Goal: Information Seeking & Learning: Learn about a topic

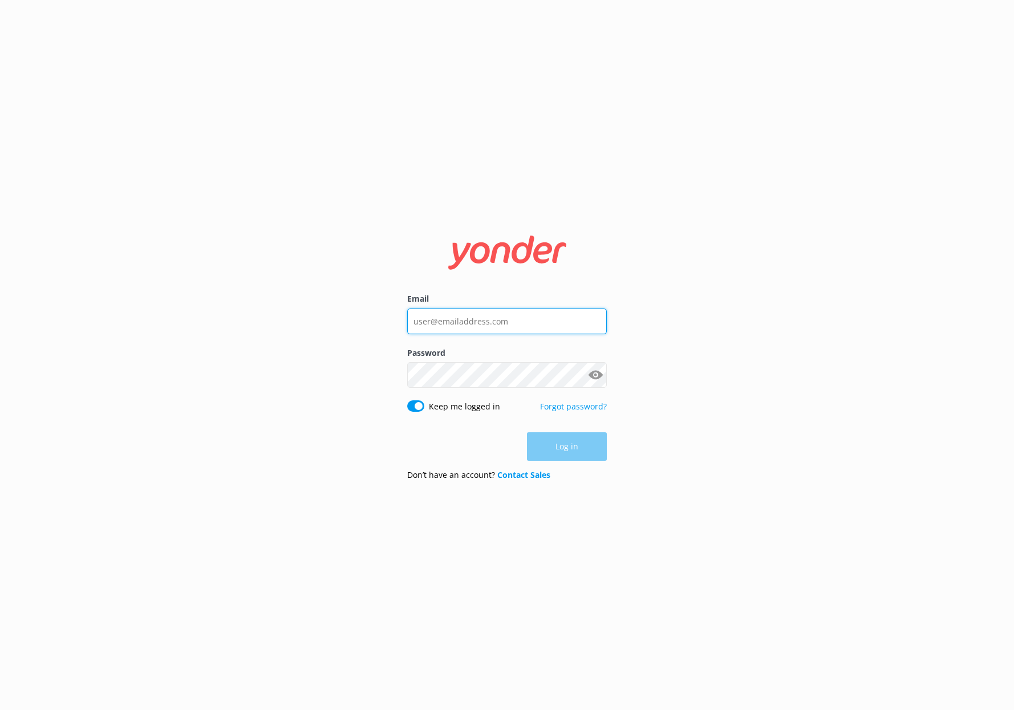
click at [537, 317] on input "Email" at bounding box center [507, 321] width 200 height 26
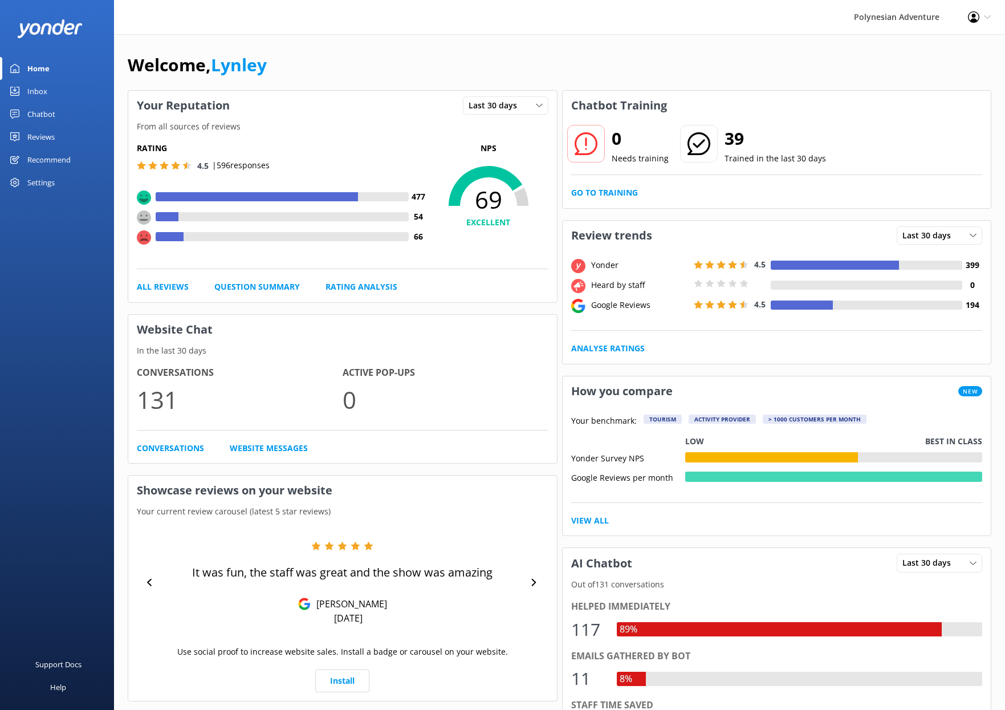
click at [35, 134] on div "Reviews" at bounding box center [40, 136] width 27 height 23
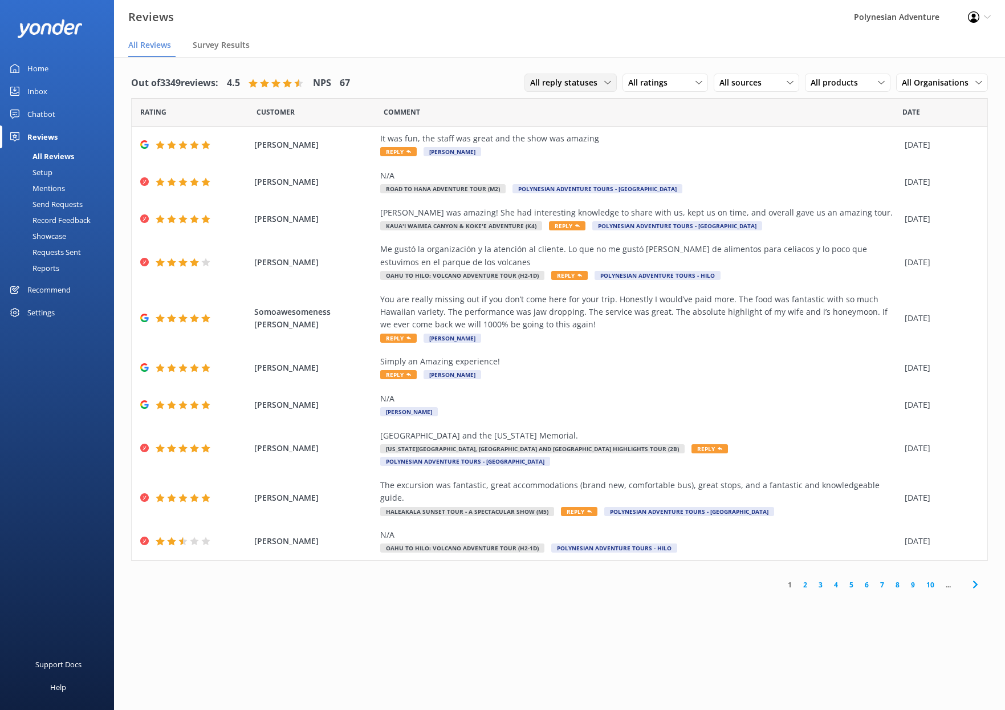
click at [578, 80] on span "All reply statuses" at bounding box center [567, 82] width 74 height 13
click at [571, 126] on div "Needs a reply" at bounding box center [553, 129] width 44 height 11
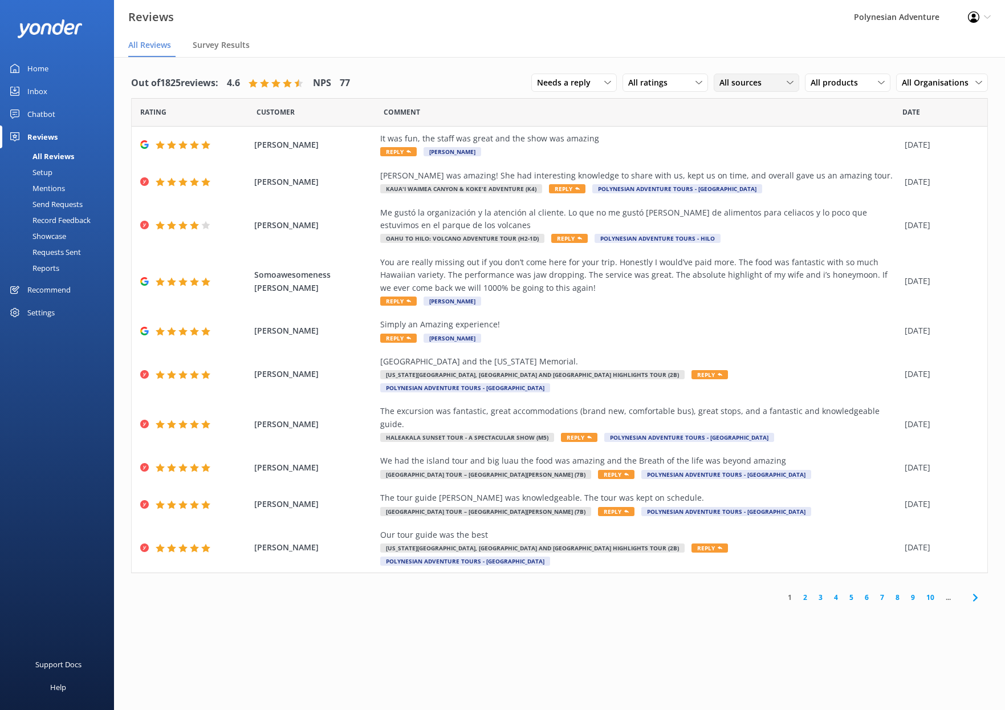
click at [746, 78] on span "All sources" at bounding box center [744, 82] width 49 height 13
click at [751, 127] on div "Yonder survey" at bounding box center [762, 129] width 64 height 11
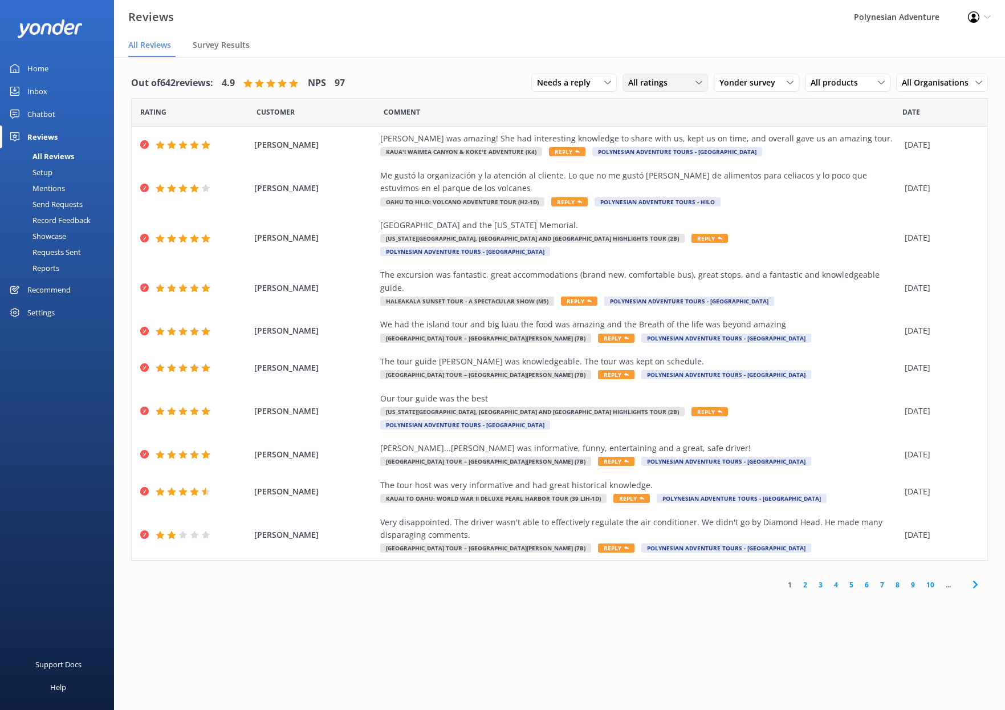
click at [654, 79] on span "All ratings" at bounding box center [651, 82] width 46 height 13
click at [686, 152] on link "Passives" at bounding box center [673, 152] width 101 height 23
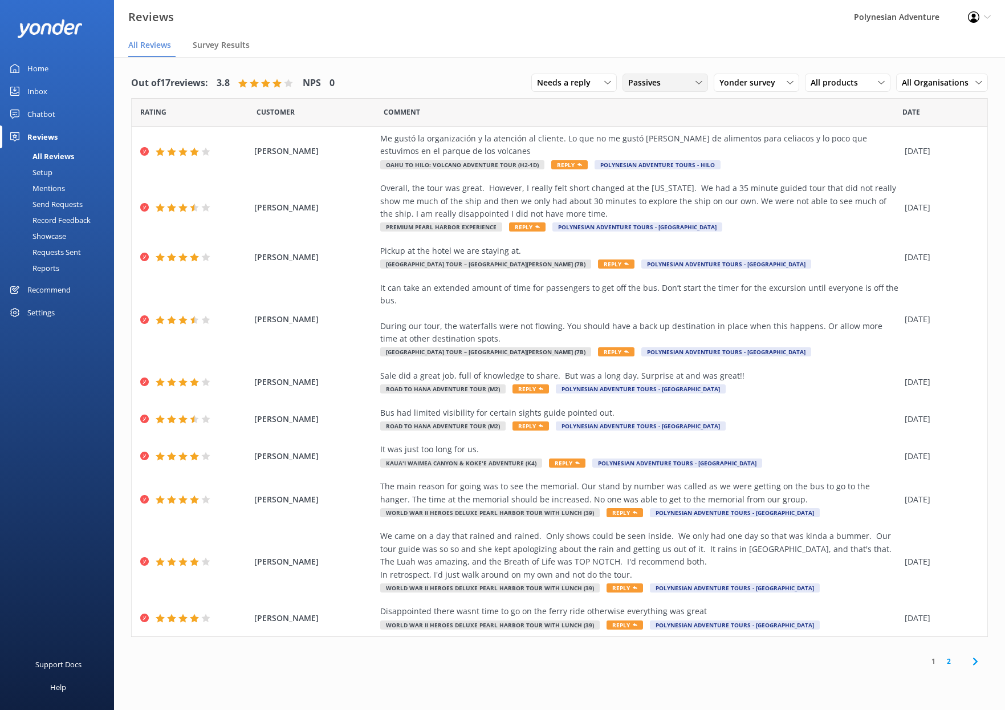
click at [671, 83] on div "Passives" at bounding box center [666, 82] width 80 height 13
click at [660, 172] on div "Detractors" at bounding box center [665, 175] width 52 height 11
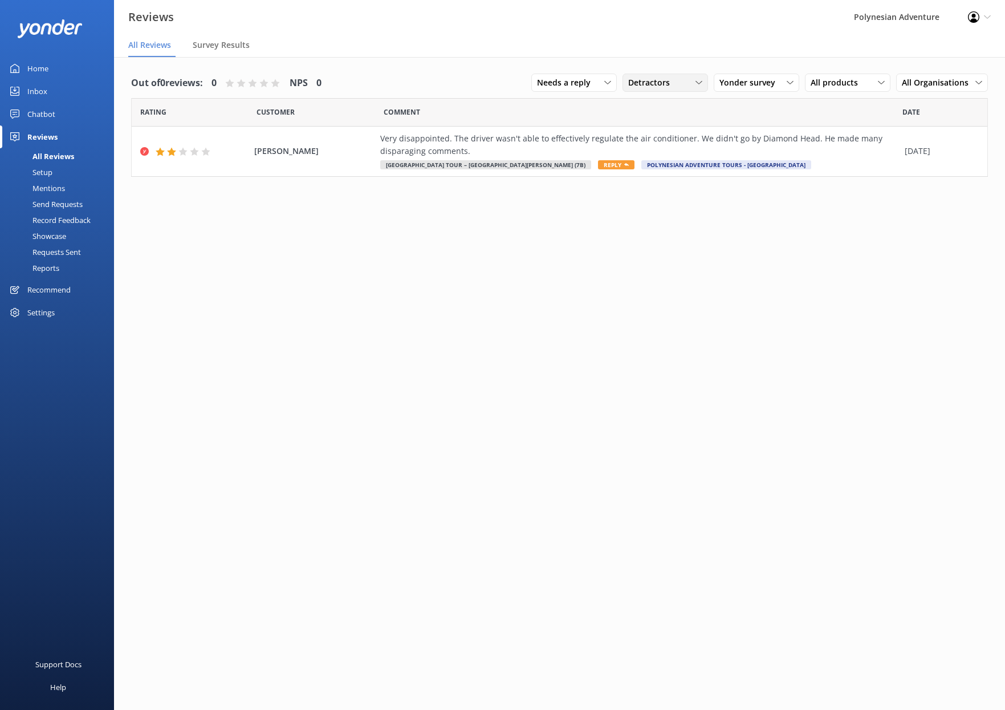
click at [693, 82] on div "Detractors" at bounding box center [666, 82] width 80 height 13
click at [678, 136] on link "Promoters" at bounding box center [673, 129] width 101 height 23
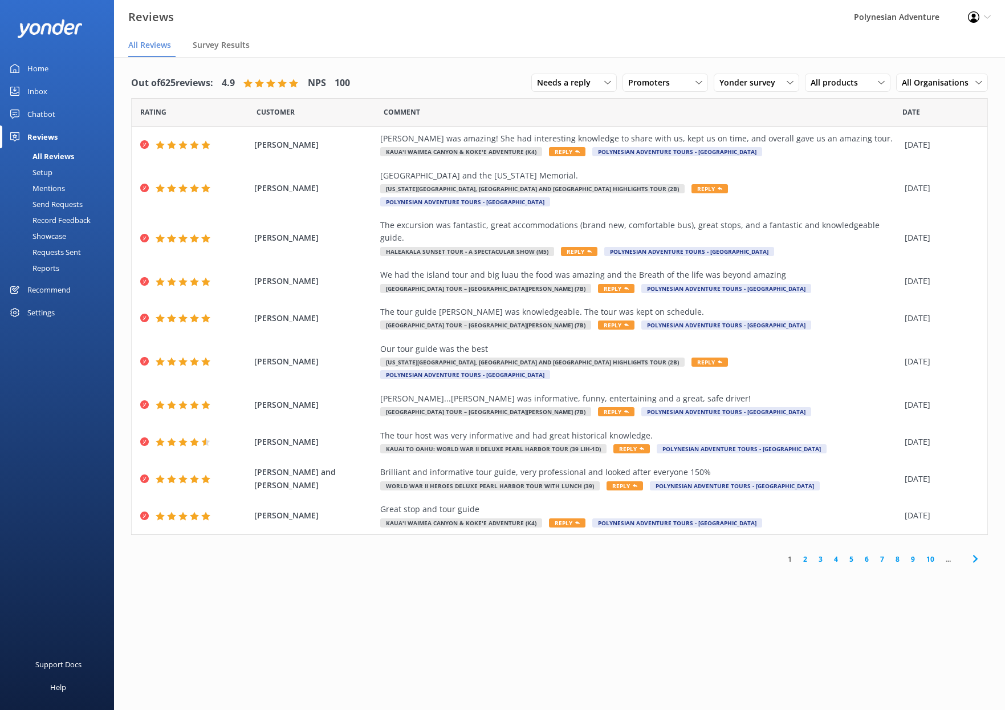
click at [55, 154] on div "All Reviews" at bounding box center [40, 156] width 67 height 16
click at [590, 86] on span "Needs a reply" at bounding box center [567, 82] width 60 height 13
click at [584, 111] on div "All reply statuses" at bounding box center [566, 105] width 56 height 11
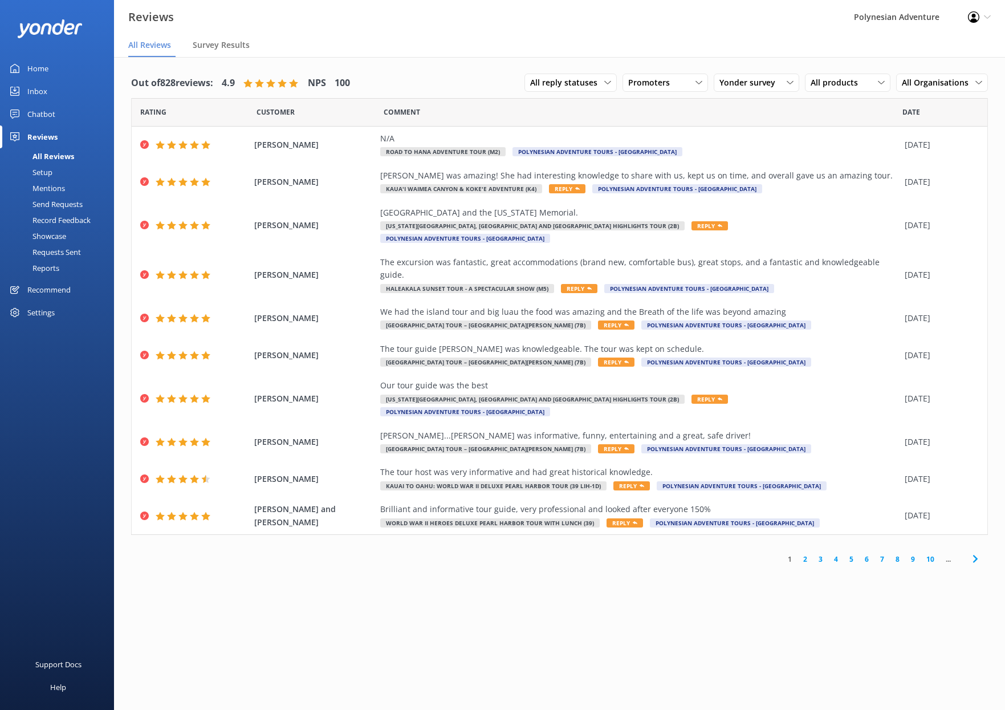
click at [809, 554] on link "2" at bounding box center [805, 559] width 15 height 11
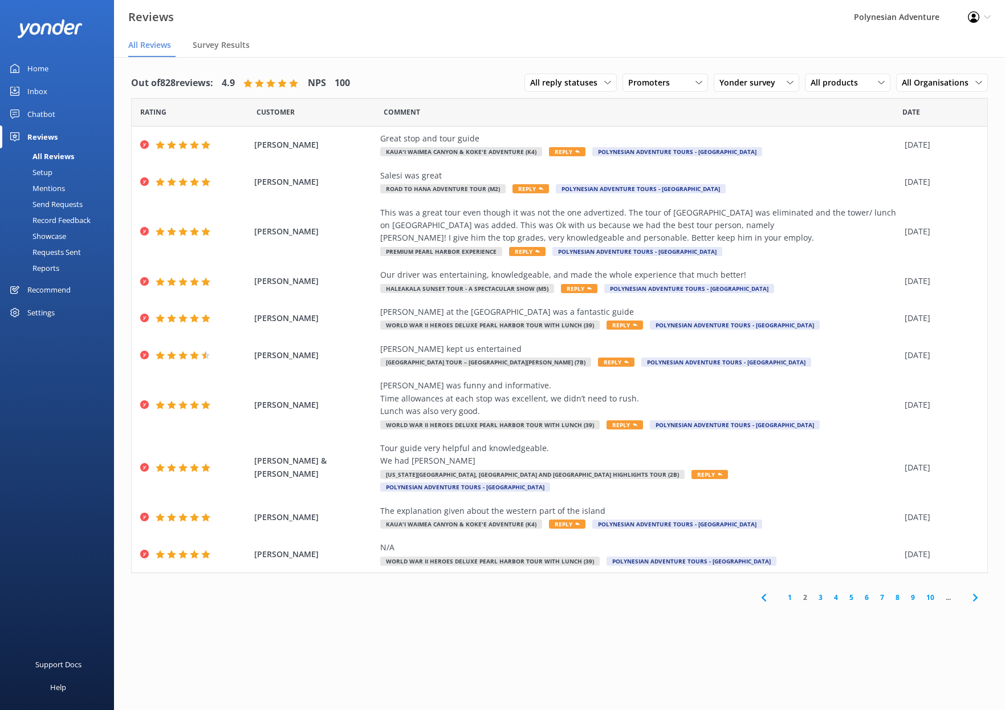
click at [868, 659] on div "Out of 828 reviews: 4.9 NPS 100 All reply statuses All reply statuses Needs a r…" at bounding box center [559, 395] width 891 height 676
click at [822, 592] on link "3" at bounding box center [820, 597] width 15 height 11
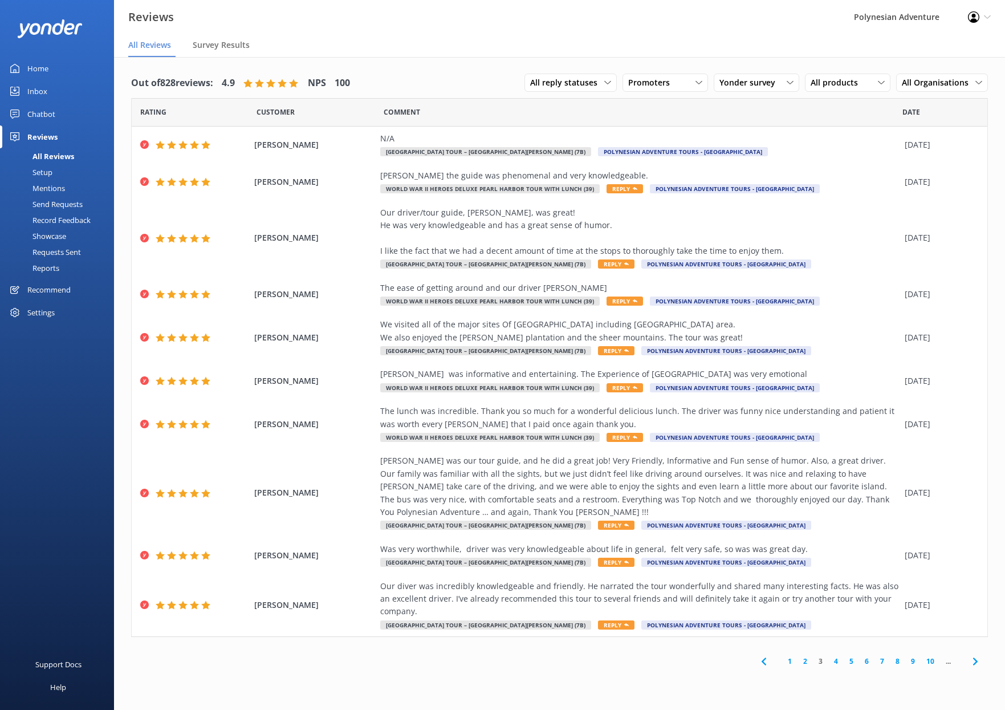
click at [835, 660] on link "4" at bounding box center [836, 661] width 15 height 11
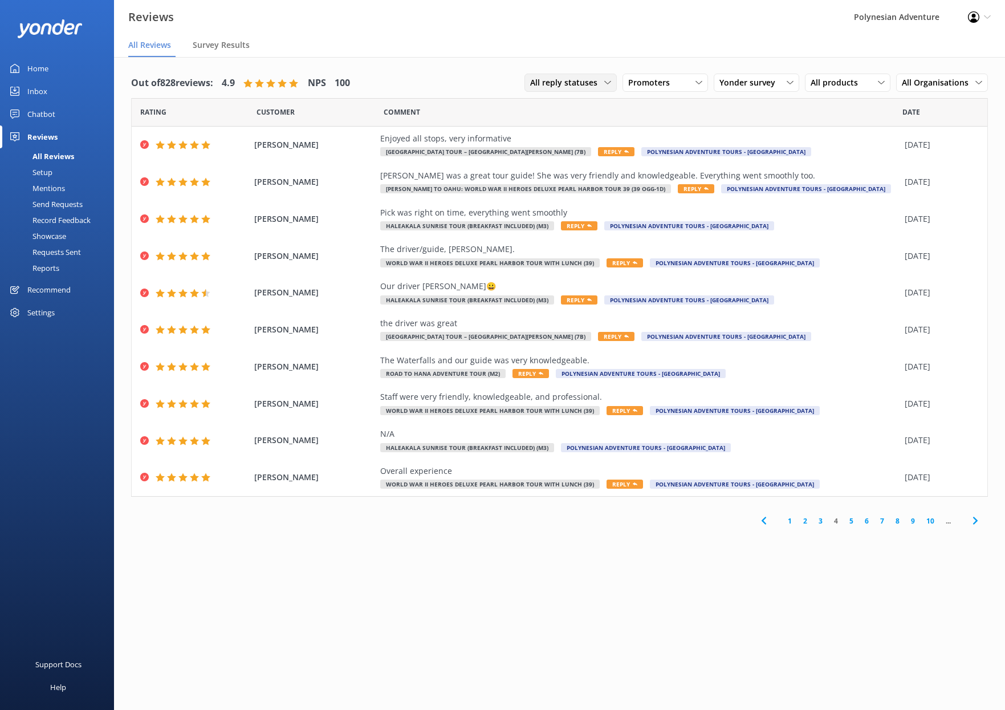
click at [583, 84] on span "All reply statuses" at bounding box center [567, 82] width 74 height 13
click at [676, 81] on span "Promoters" at bounding box center [652, 82] width 48 height 13
click at [661, 155] on div "Passives" at bounding box center [661, 152] width 44 height 11
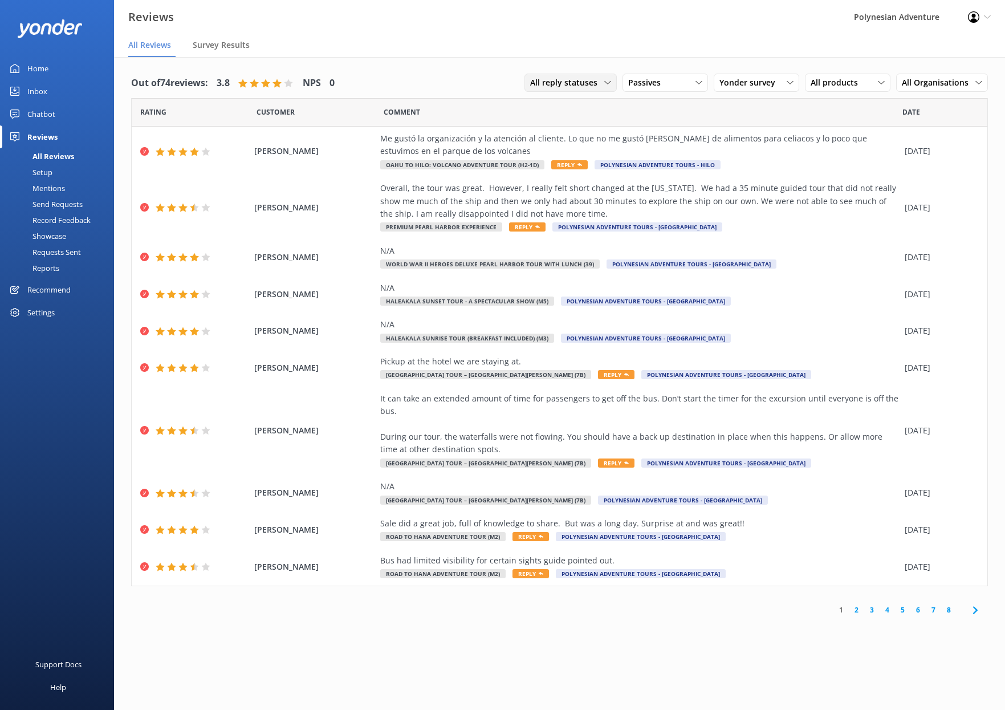
click at [574, 78] on span "All reply statuses" at bounding box center [567, 82] width 74 height 13
click at [649, 79] on span "Passives" at bounding box center [647, 82] width 39 height 13
click at [679, 176] on div "Detractors" at bounding box center [665, 175] width 52 height 11
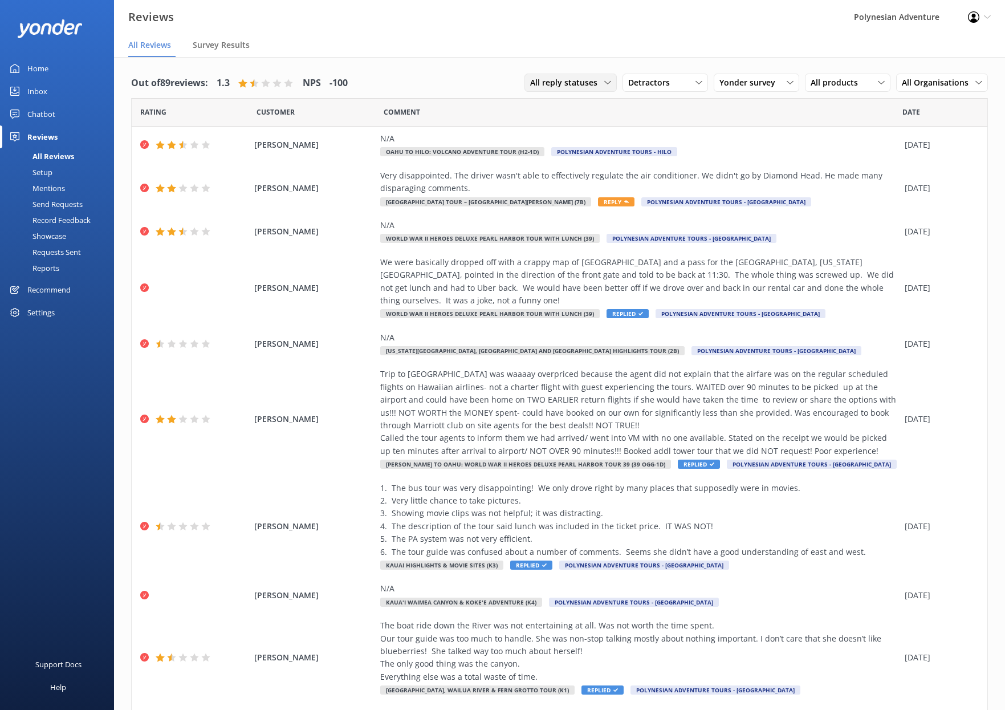
click at [565, 81] on span "All reply statuses" at bounding box center [567, 82] width 74 height 13
click at [646, 48] on nav "All Reviews Survey Results" at bounding box center [559, 45] width 891 height 23
click at [663, 84] on span "Detractors" at bounding box center [652, 82] width 48 height 13
click at [647, 104] on div "All ratings" at bounding box center [645, 105] width 33 height 11
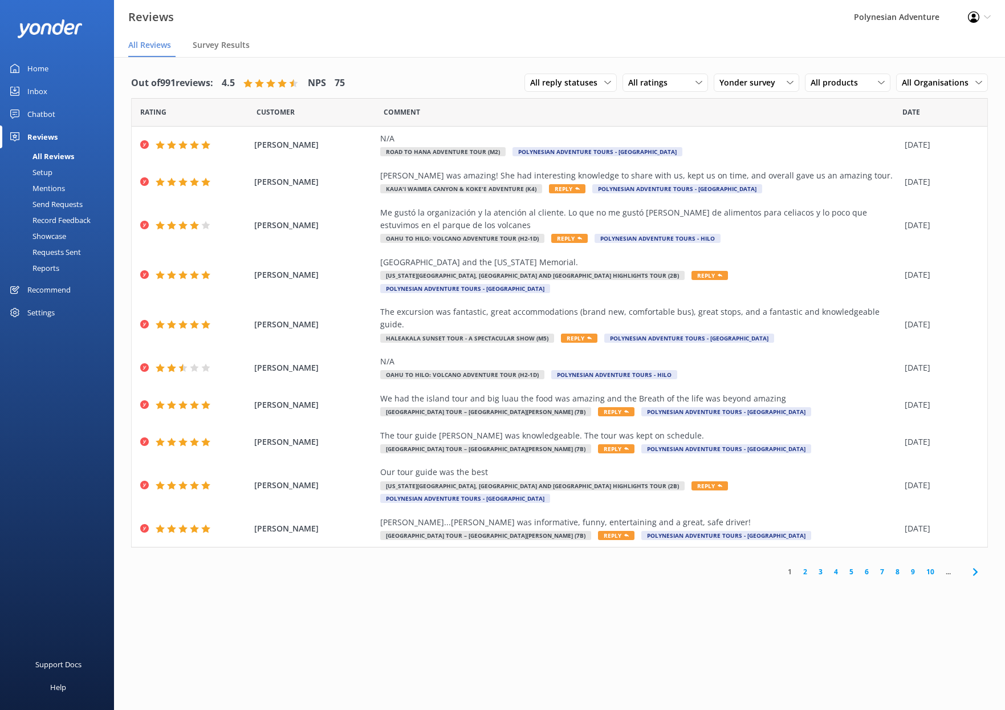
click at [974, 568] on use at bounding box center [975, 571] width 5 height 7
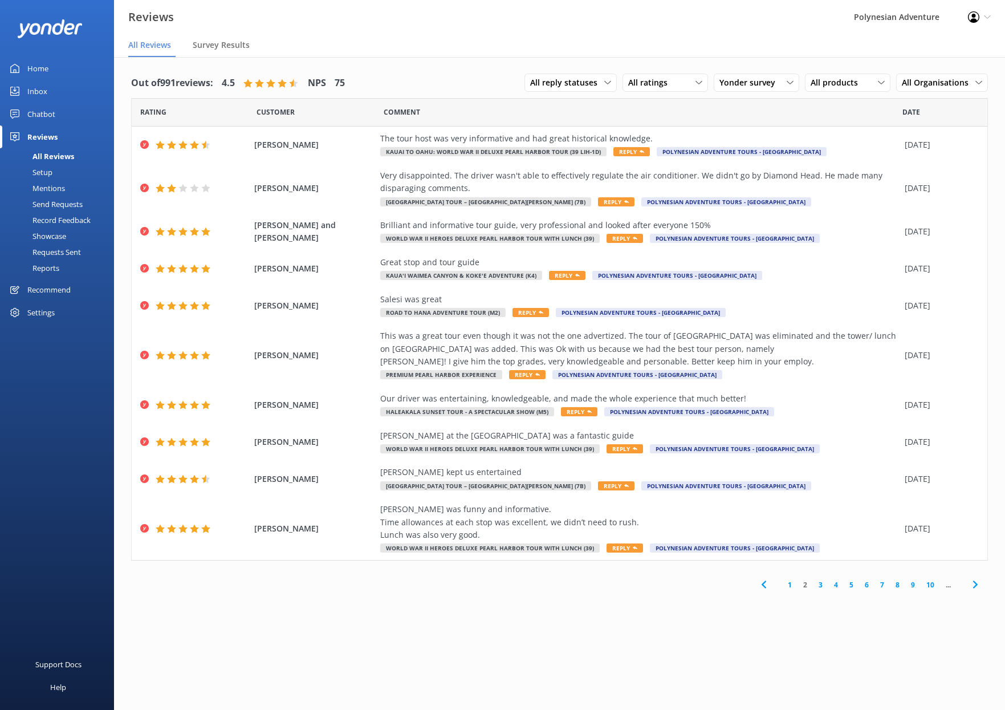
click at [970, 586] on icon at bounding box center [976, 585] width 14 height 14
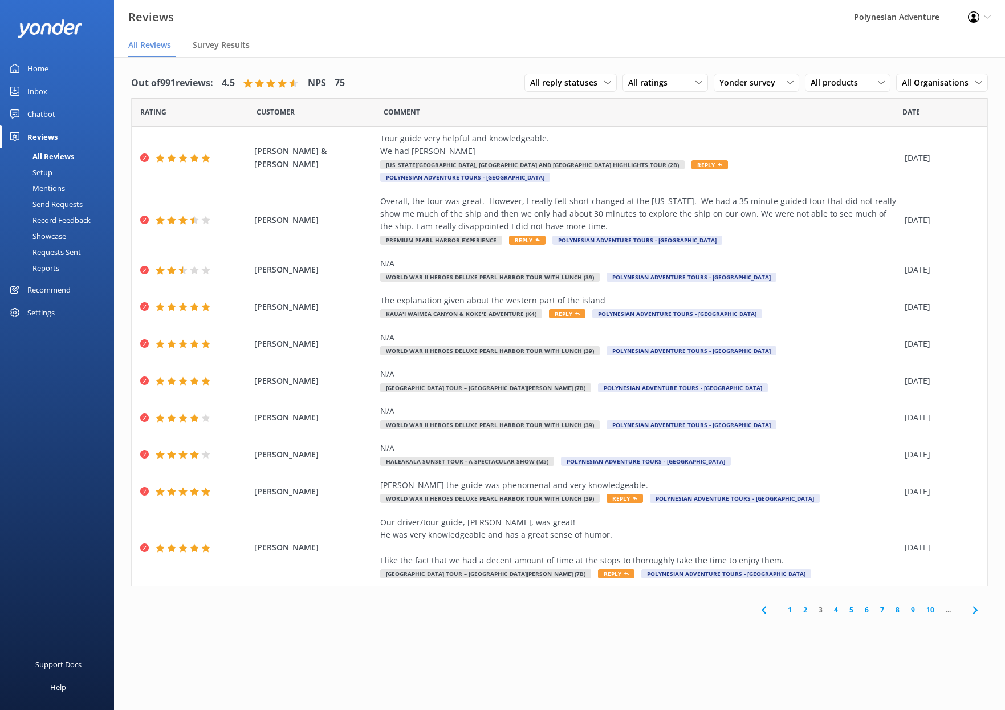
click at [977, 603] on icon at bounding box center [976, 610] width 14 height 14
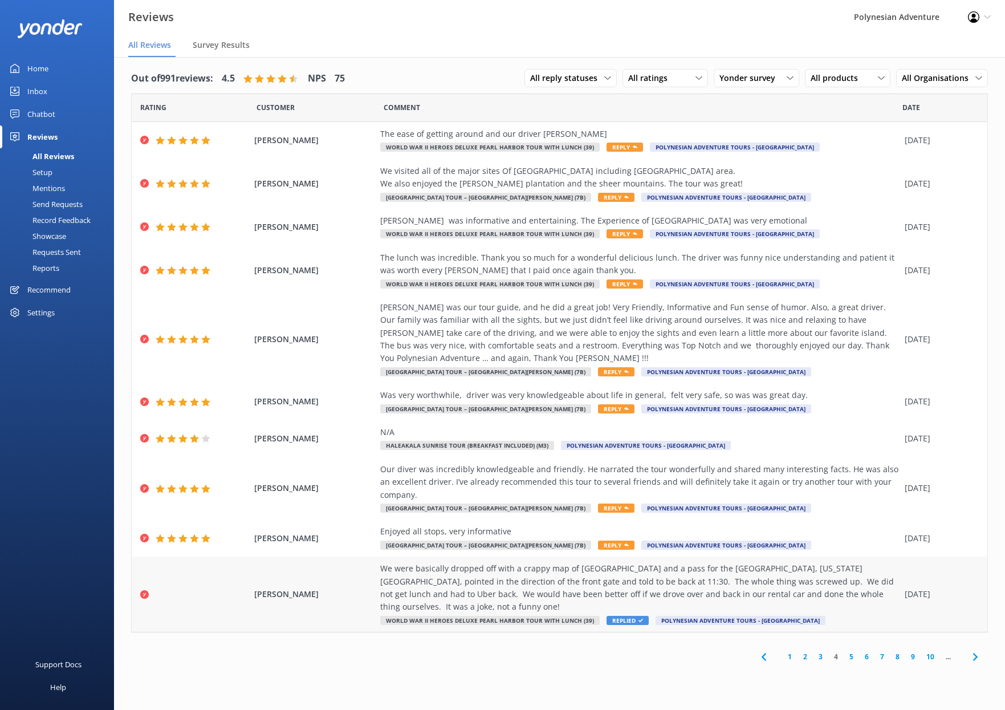
scroll to position [7, 0]
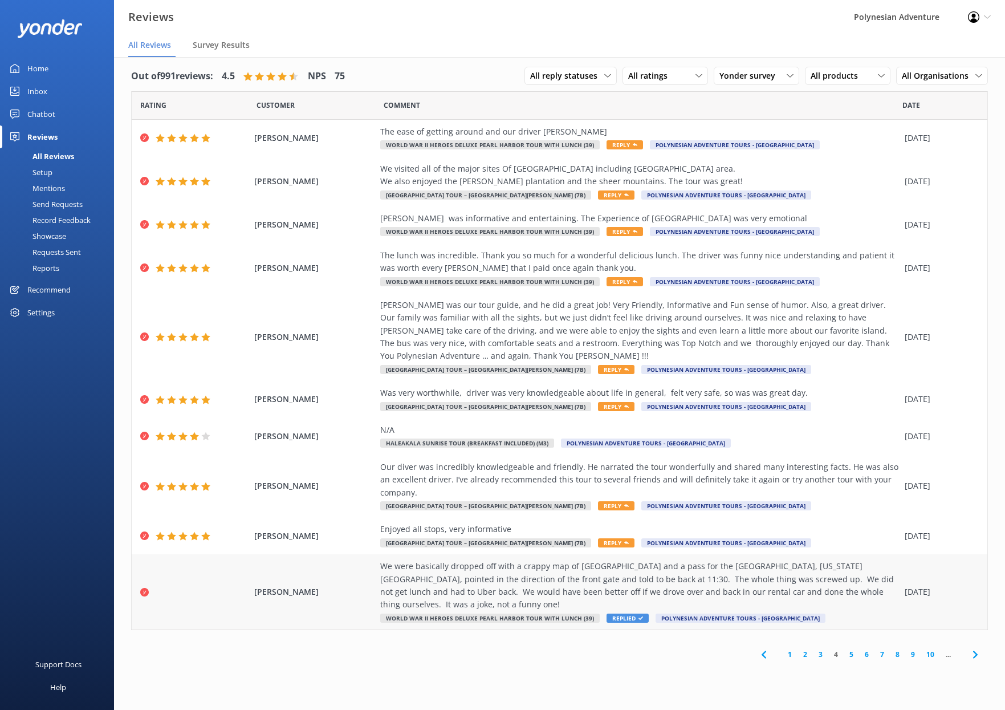
click at [827, 584] on div "We were basically dropped off with a crappy map of [GEOGRAPHIC_DATA] and a pass…" at bounding box center [639, 585] width 519 height 51
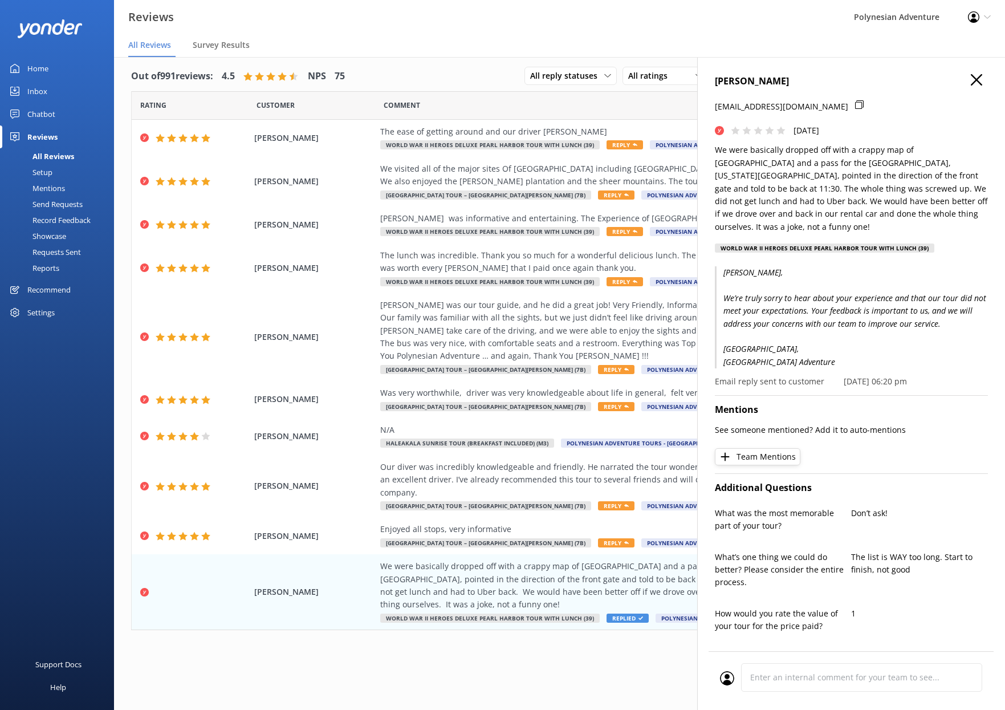
click at [971, 78] on use "button" at bounding box center [976, 79] width 11 height 11
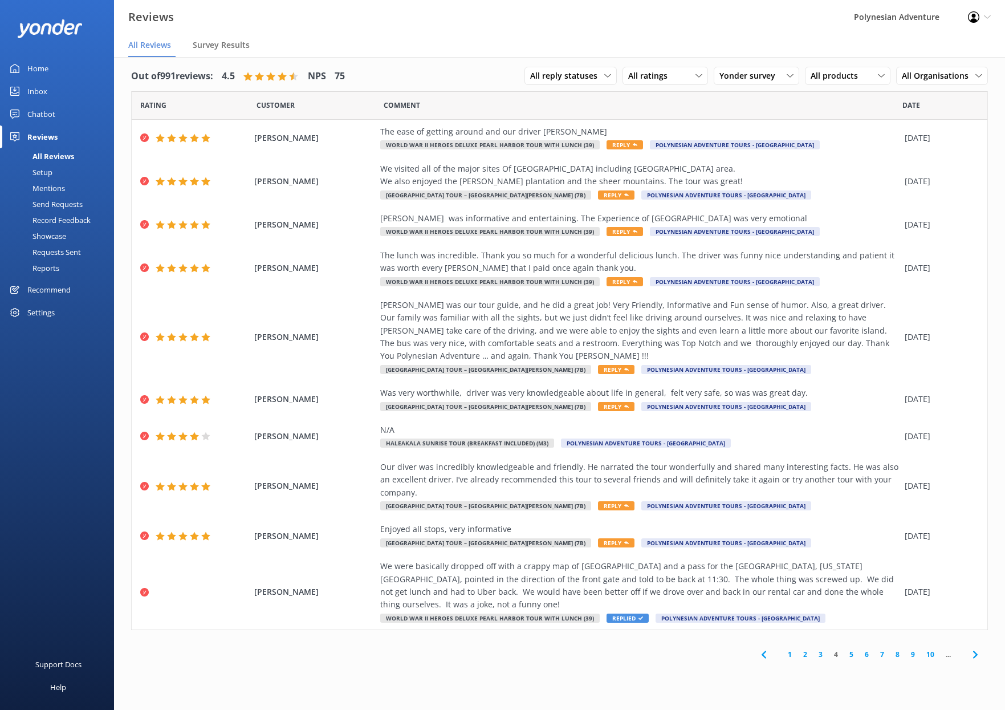
click at [849, 649] on link "5" at bounding box center [851, 654] width 15 height 11
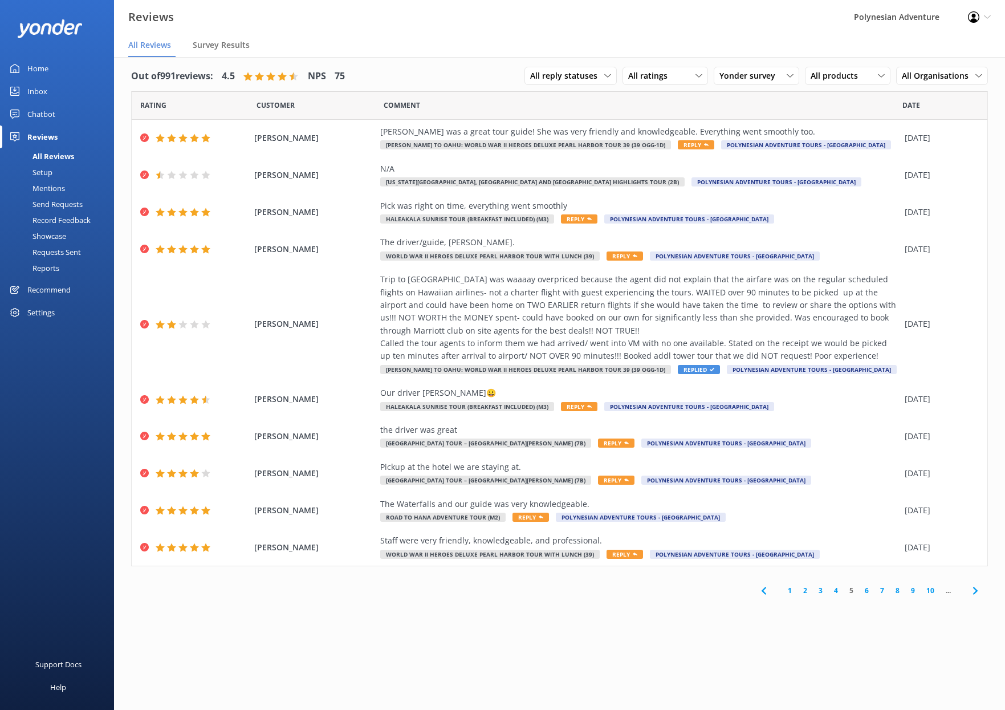
click at [46, 69] on div "Home" at bounding box center [37, 68] width 21 height 23
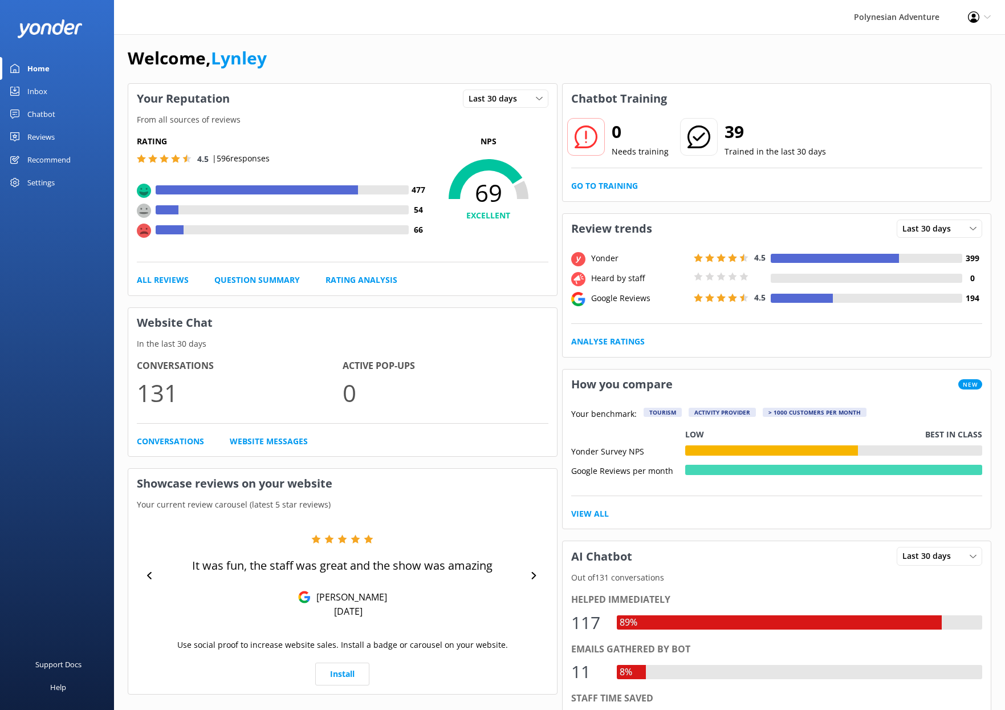
click at [47, 134] on div "Reviews" at bounding box center [40, 136] width 27 height 23
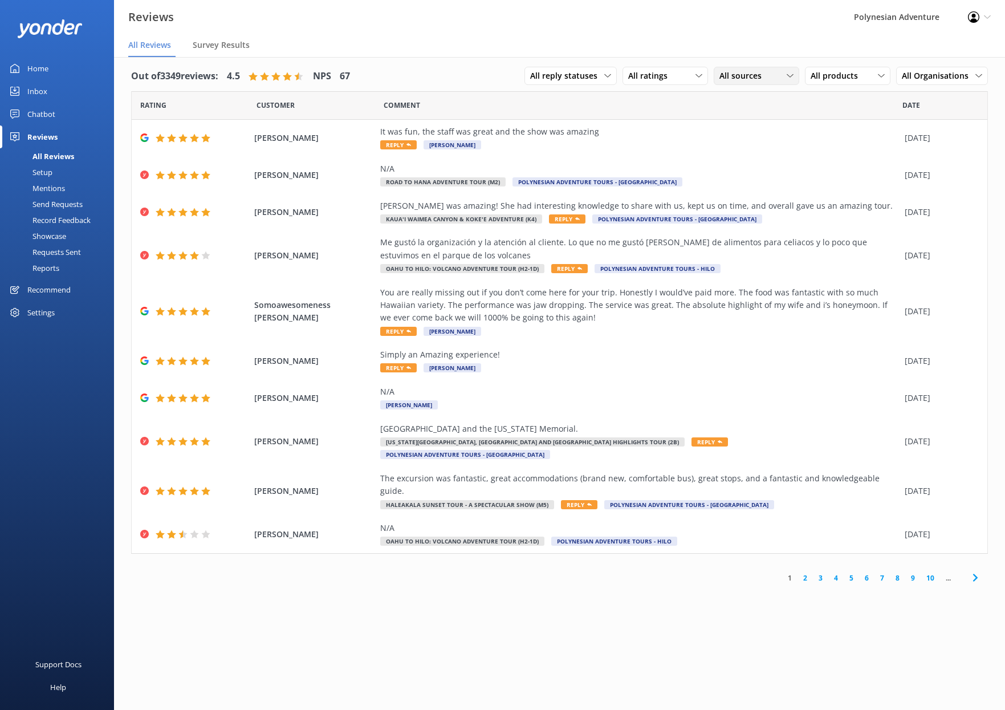
click at [733, 78] on span "All sources" at bounding box center [744, 76] width 49 height 13
click at [765, 174] on div "Google reviews" at bounding box center [763, 168] width 67 height 11
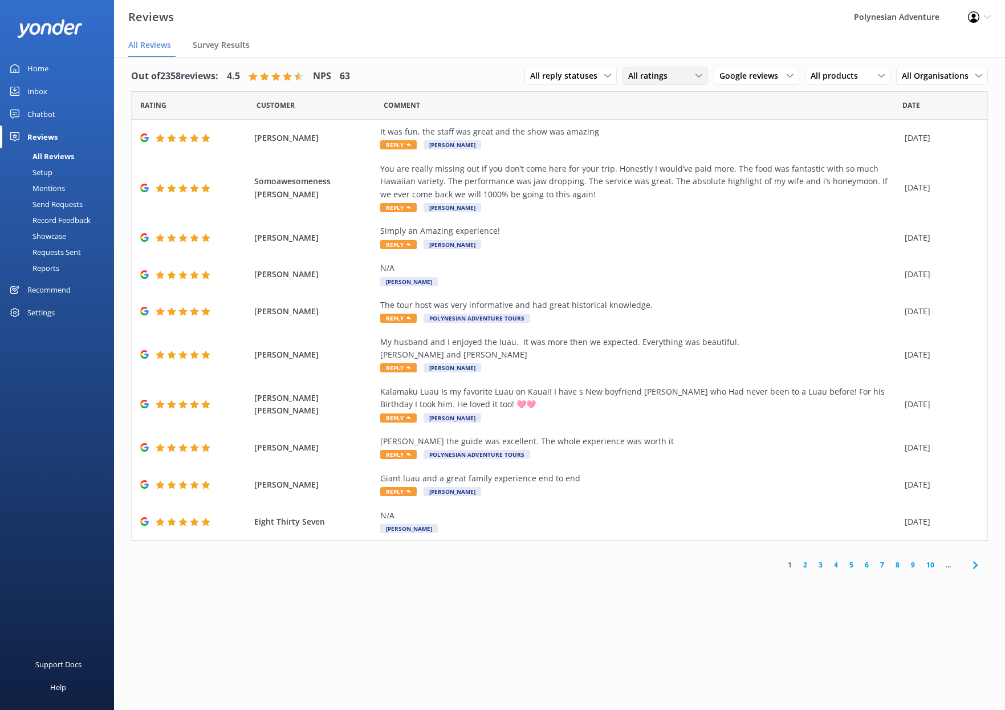
click at [683, 77] on div "All ratings" at bounding box center [666, 76] width 80 height 13
click at [664, 150] on div "Passives" at bounding box center [661, 145] width 44 height 11
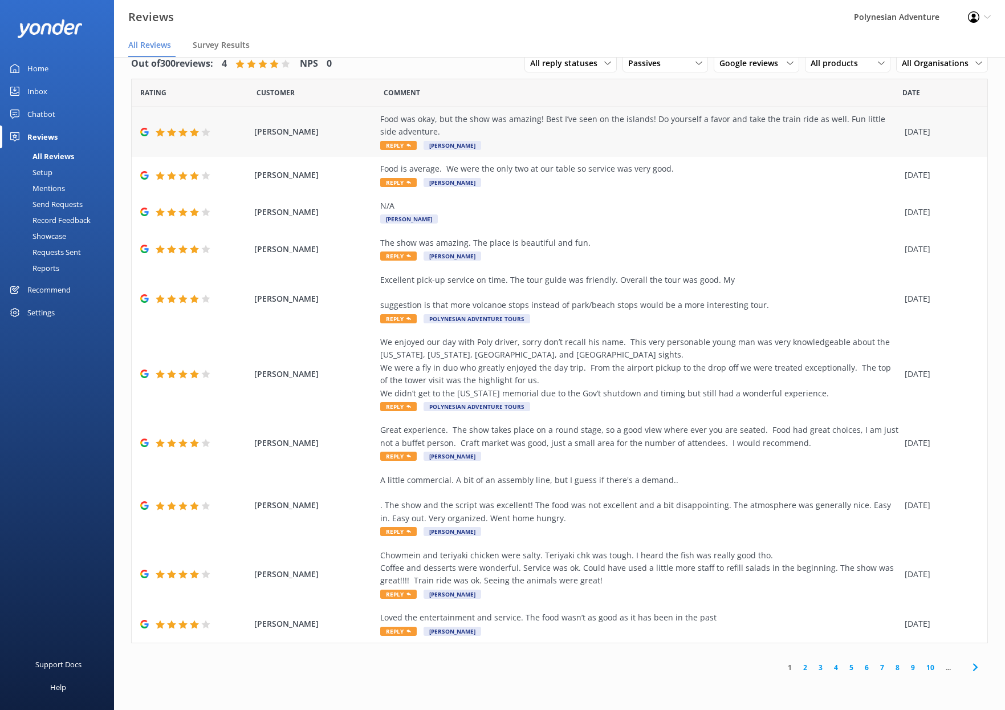
scroll to position [18, 0]
click at [681, 68] on div "Passives" at bounding box center [666, 64] width 80 height 13
click at [687, 159] on div "Detractors" at bounding box center [665, 157] width 52 height 11
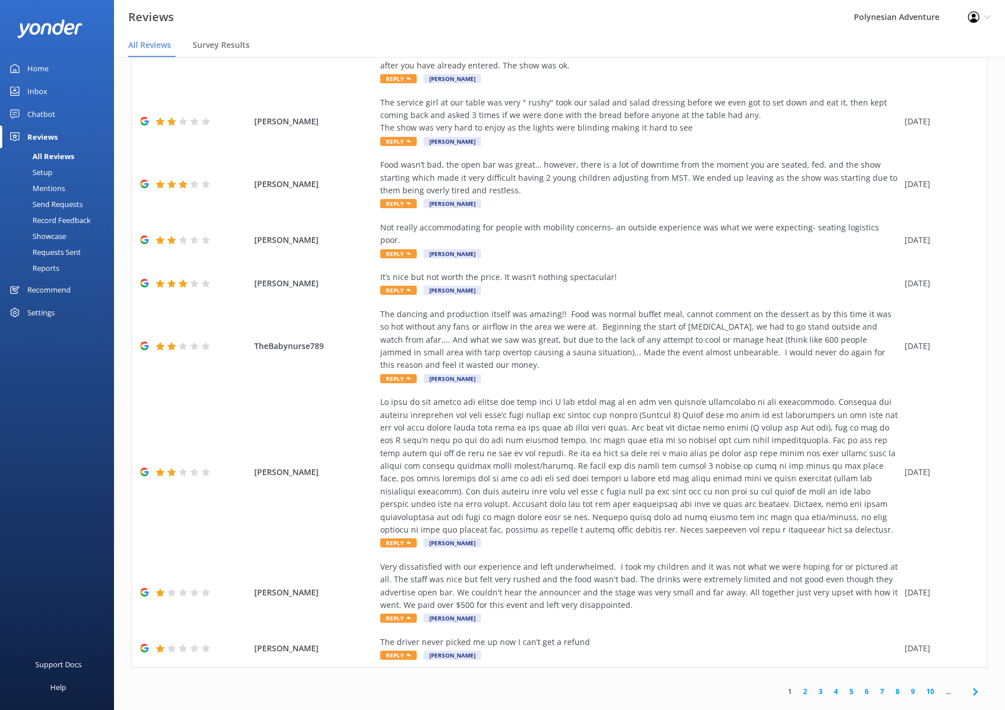
scroll to position [0, 0]
